Goal: Information Seeking & Learning: Learn about a topic

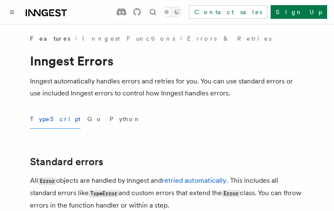
click at [45, 119] on button "TypeScript" at bounding box center [55, 119] width 51 height 19
click at [87, 119] on button "Go" at bounding box center [94, 119] width 15 height 19
